Goal: Task Accomplishment & Management: Manage account settings

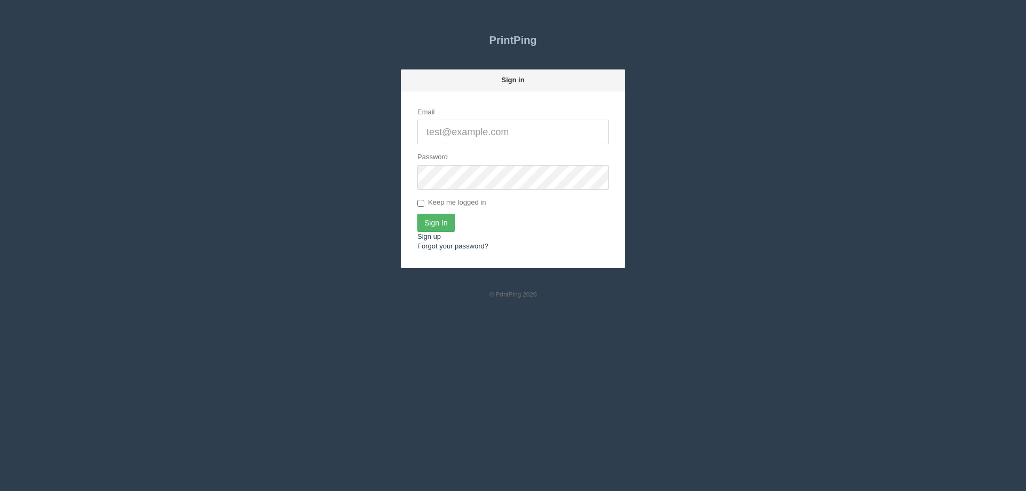
type input "[EMAIL_ADDRESS][DOMAIN_NAME]"
click at [450, 220] on input "Sign In" at bounding box center [435, 223] width 37 height 18
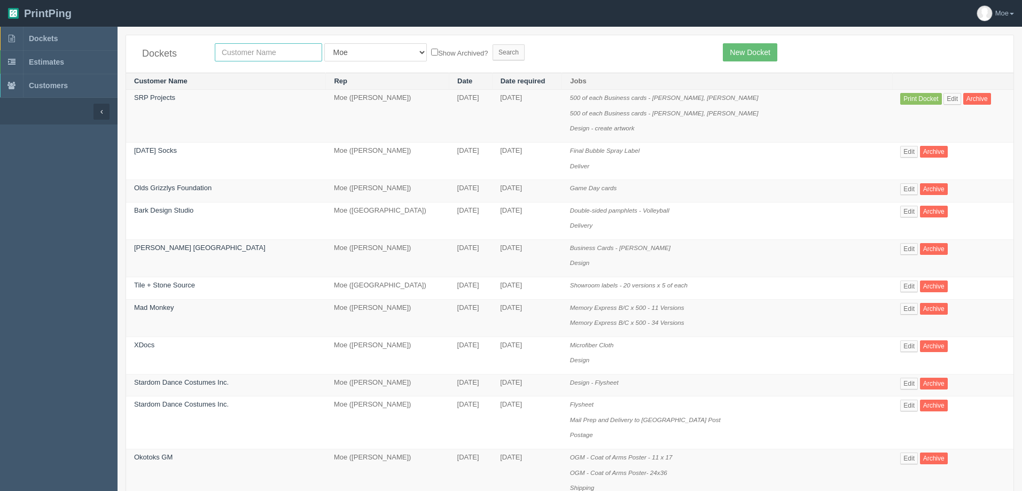
click at [259, 52] on input "text" at bounding box center [268, 52] width 107 height 18
drag, startPoint x: 278, startPoint y: 52, endPoint x: -134, endPoint y: 28, distance: 413.2
type input "united"
click at [493, 50] on input "Search" at bounding box center [509, 52] width 32 height 16
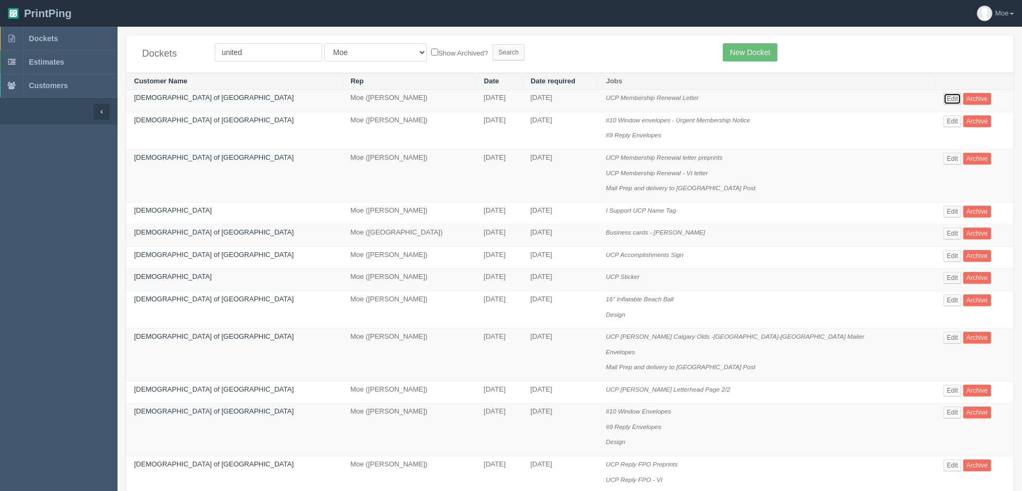
click at [943, 100] on link "Edit" at bounding box center [952, 99] width 18 height 12
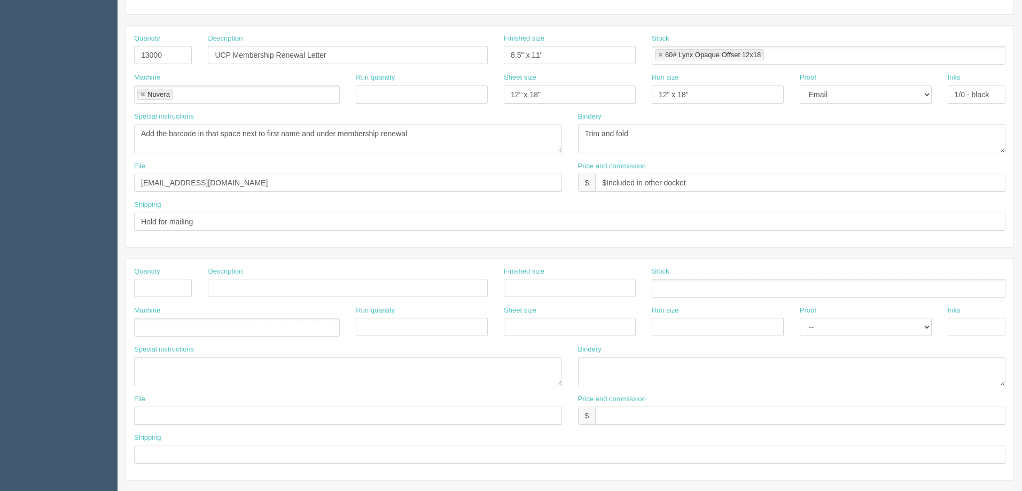
scroll to position [159, 0]
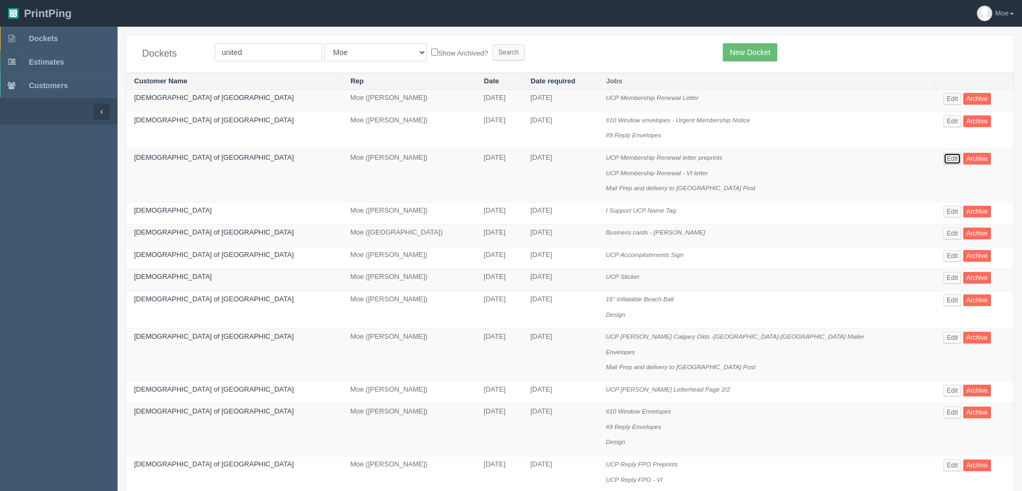
click at [943, 159] on link "Edit" at bounding box center [952, 159] width 18 height 12
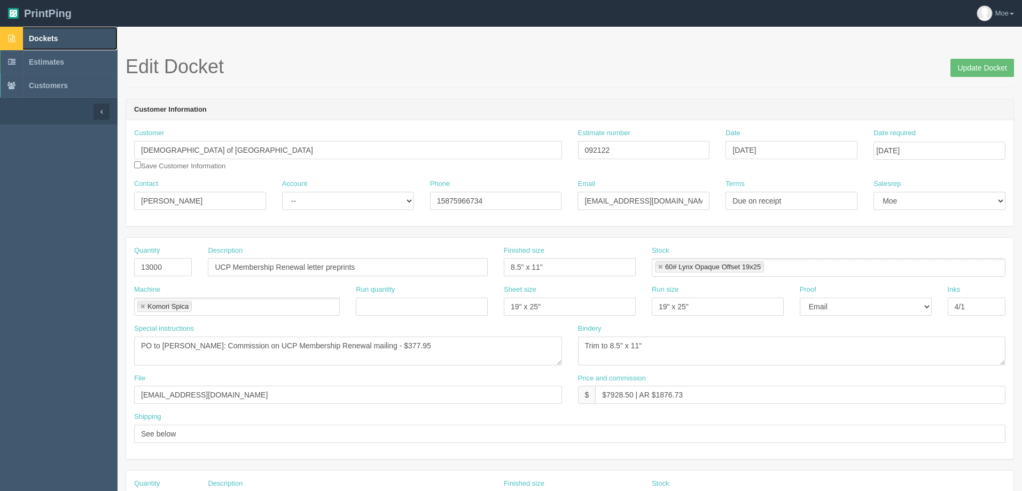
click at [55, 34] on link "Dockets" at bounding box center [59, 39] width 118 height 24
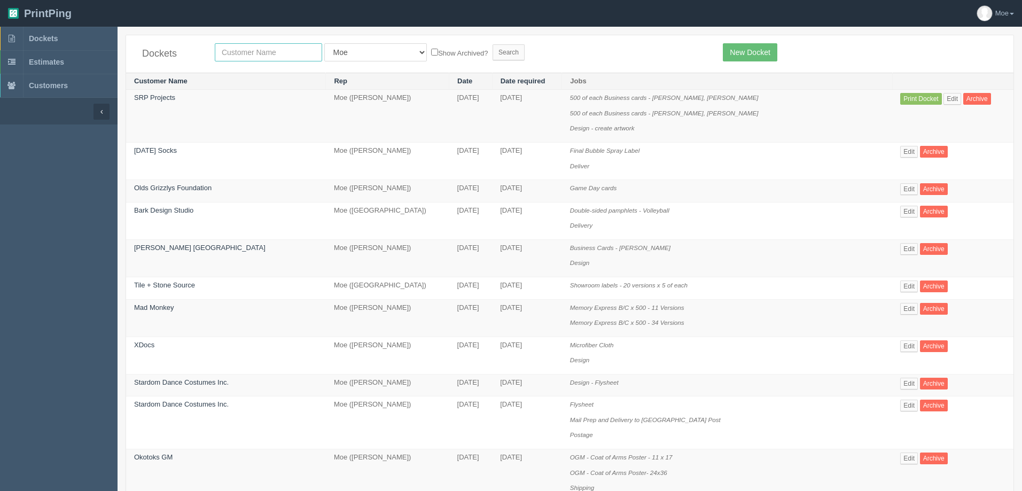
click at [243, 52] on input "text" at bounding box center [268, 52] width 107 height 18
type input "srp"
click at [493, 44] on input "Search" at bounding box center [509, 52] width 32 height 16
